Goal: Information Seeking & Learning: Understand process/instructions

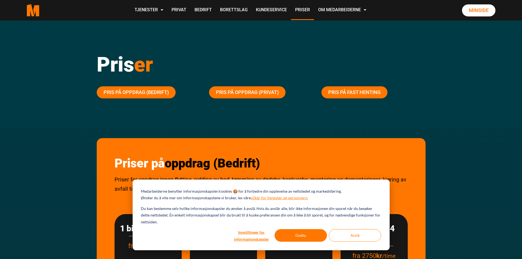
scroll to position [3, 0]
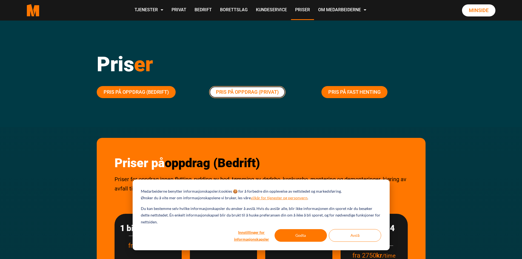
click at [241, 94] on link "Pris på oppdrag (Privat)" at bounding box center [247, 92] width 76 height 12
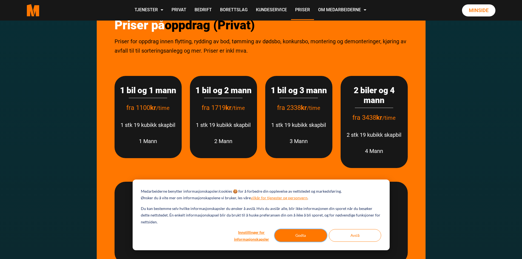
click at [311, 237] on button "Godta" at bounding box center [301, 235] width 52 height 13
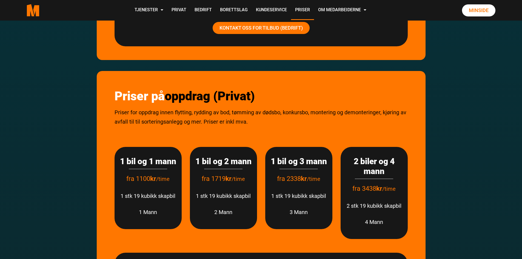
scroll to position [624, 0]
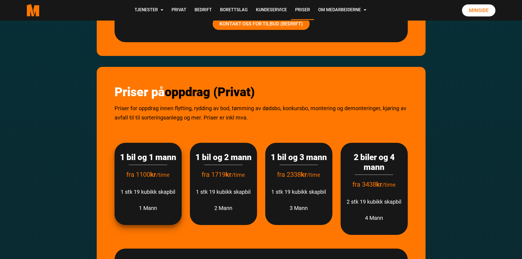
click at [149, 162] on h3 "1 bil og 1 mann" at bounding box center [148, 157] width 56 height 10
click at [147, 213] on p "1 Mann" at bounding box center [148, 207] width 56 height 9
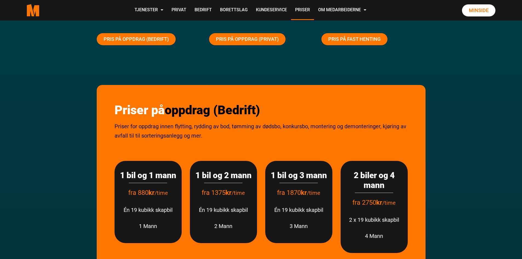
scroll to position [0, 0]
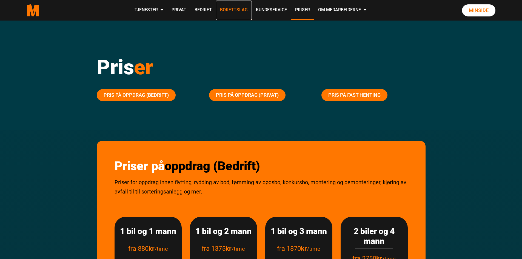
click at [230, 11] on link "Borettslag" at bounding box center [234, 10] width 36 height 19
